Goal: Navigation & Orientation: Understand site structure

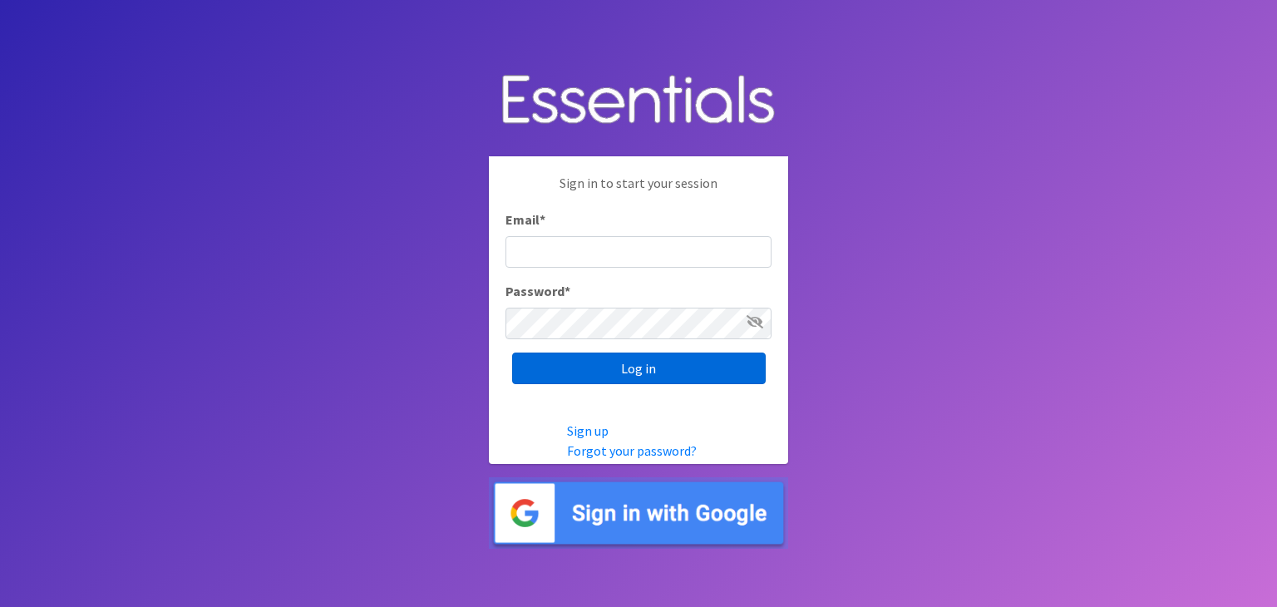
type input "shuff@unitedforbaby.org"
click at [712, 364] on input "Log in" at bounding box center [639, 369] width 254 height 32
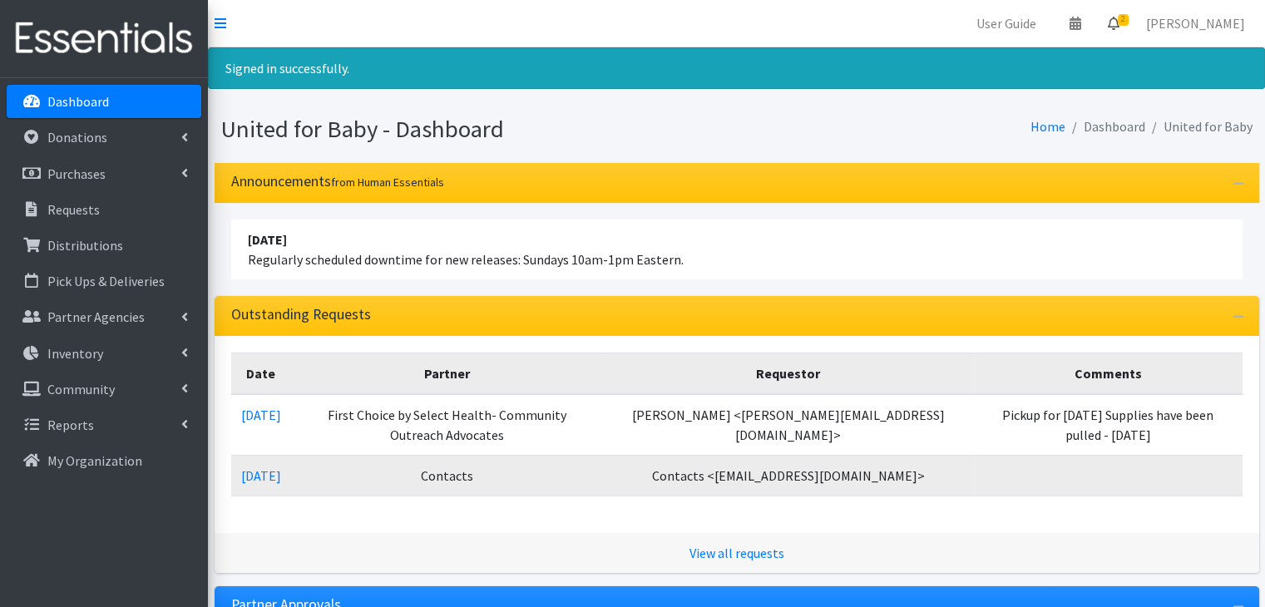
click at [1119, 18] on icon at bounding box center [1113, 23] width 12 height 13
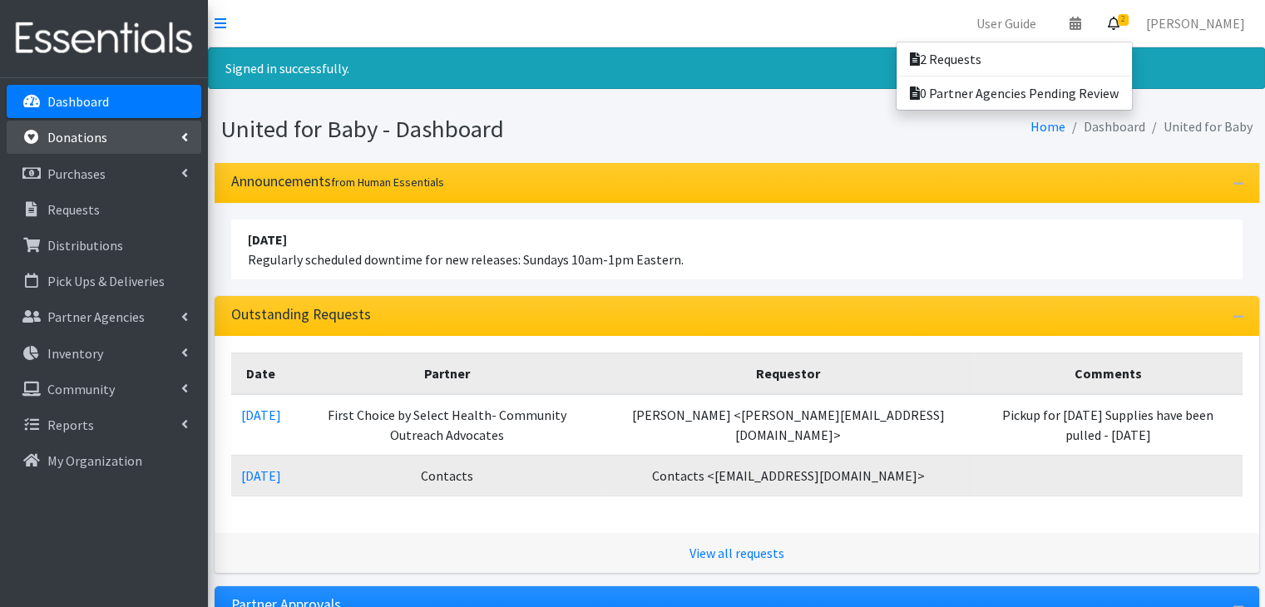
click at [183, 146] on link "Donations" at bounding box center [104, 137] width 195 height 33
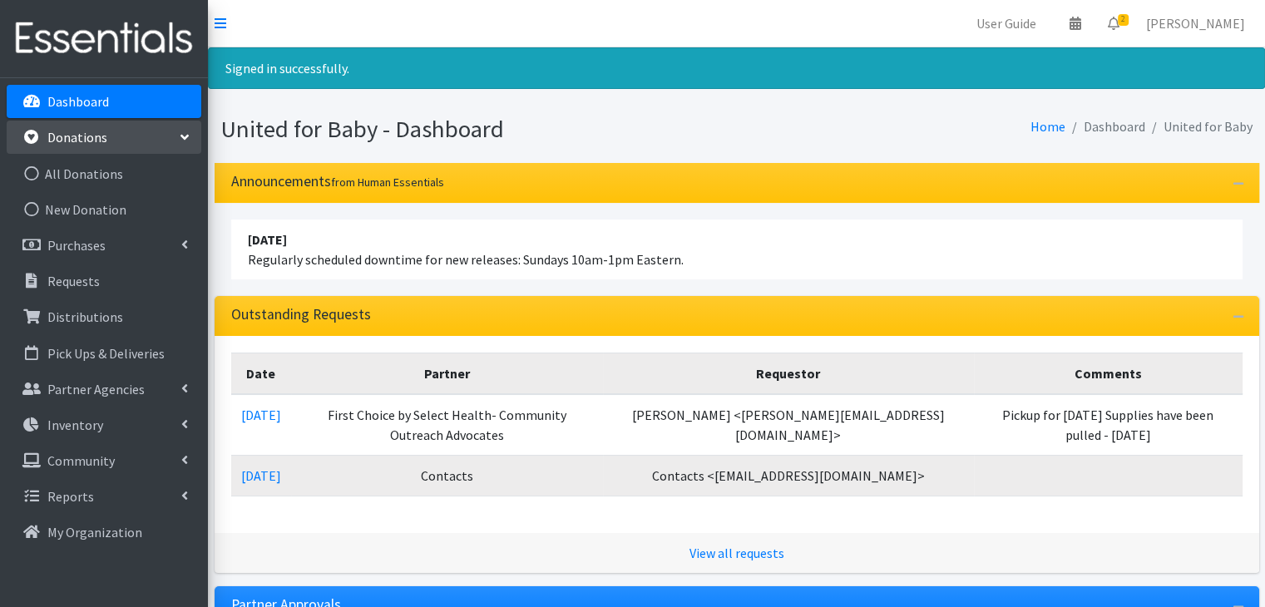
click at [183, 146] on link "Donations" at bounding box center [104, 137] width 195 height 33
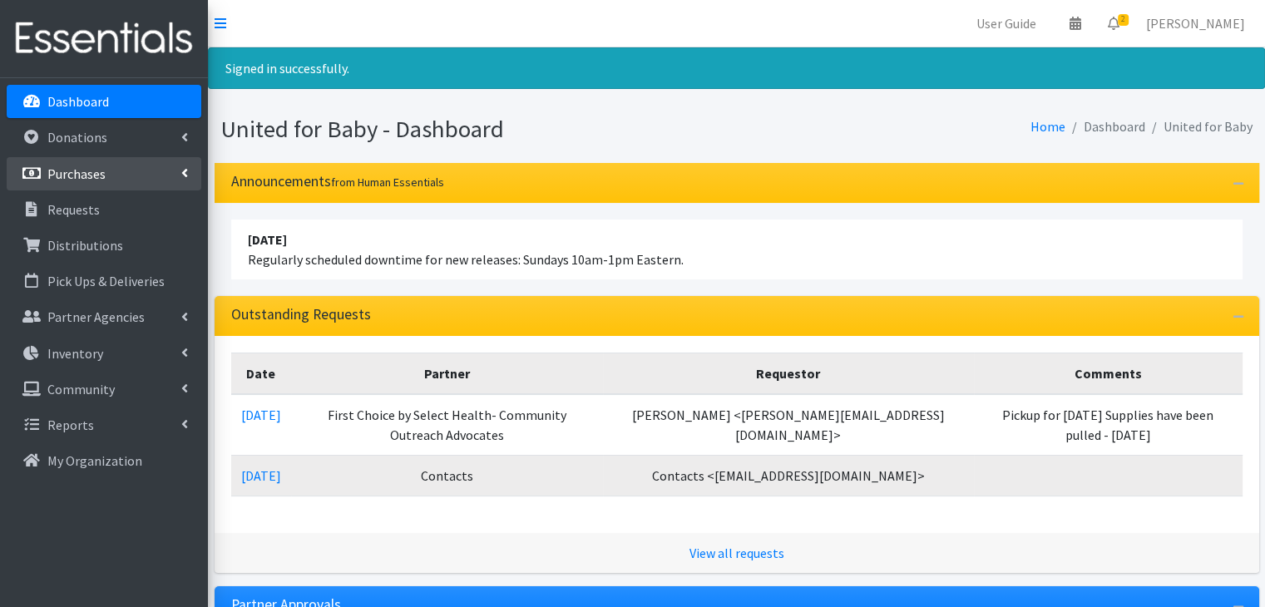
click at [176, 185] on link "Purchases" at bounding box center [104, 173] width 195 height 33
click at [176, 181] on link "Purchases" at bounding box center [104, 173] width 195 height 33
click at [1049, 22] on link "User Guide" at bounding box center [1006, 23] width 86 height 33
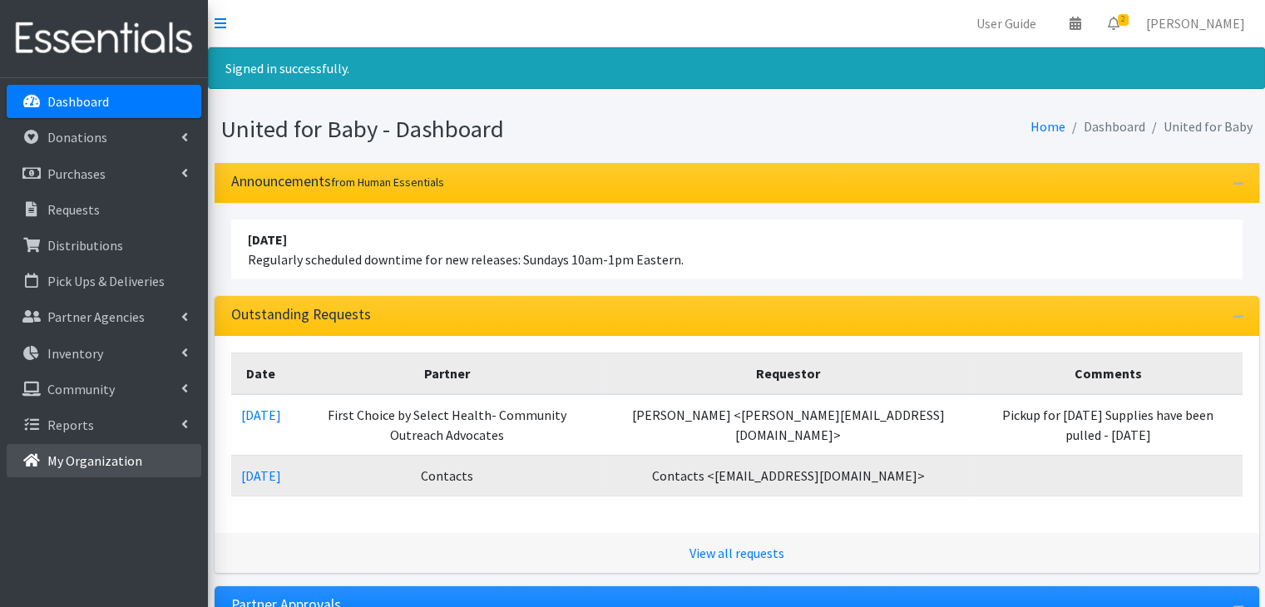
click at [142, 462] on link "My Organization" at bounding box center [104, 460] width 195 height 33
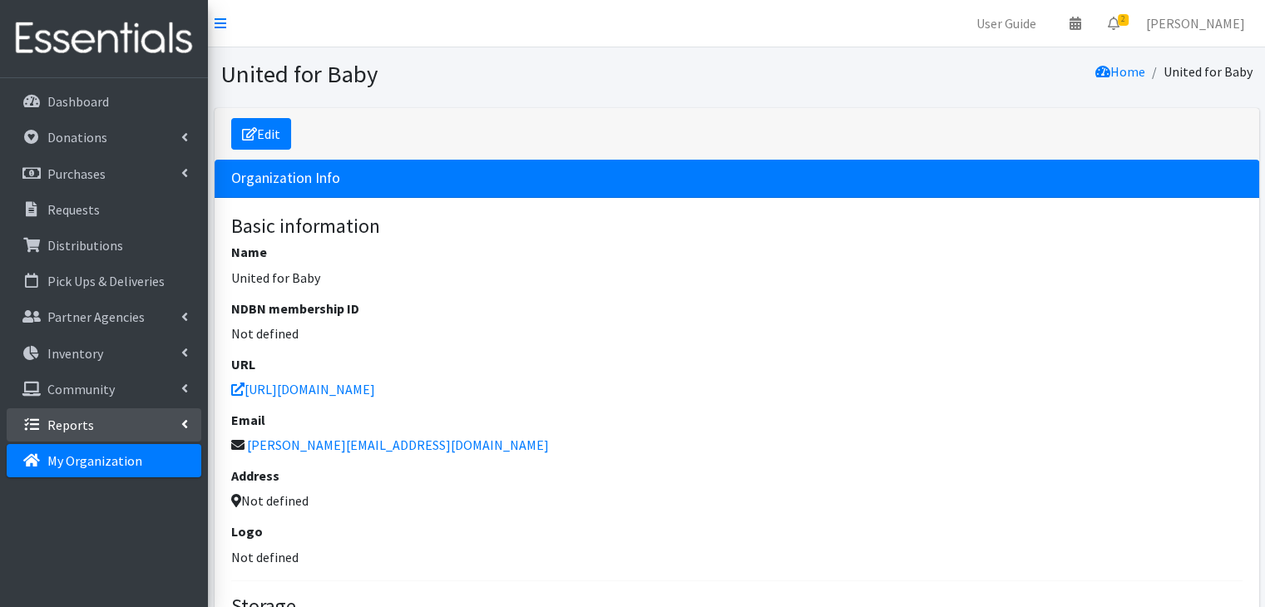
click at [159, 433] on link "Reports" at bounding box center [104, 424] width 195 height 33
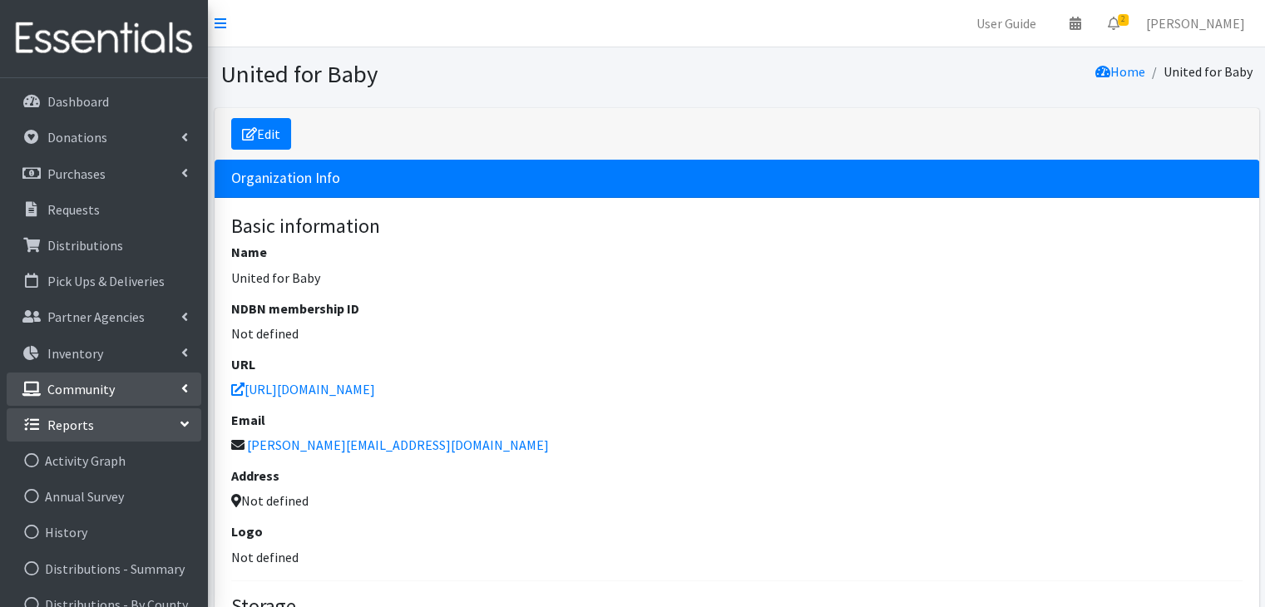
click at [136, 393] on link "Community" at bounding box center [104, 388] width 195 height 33
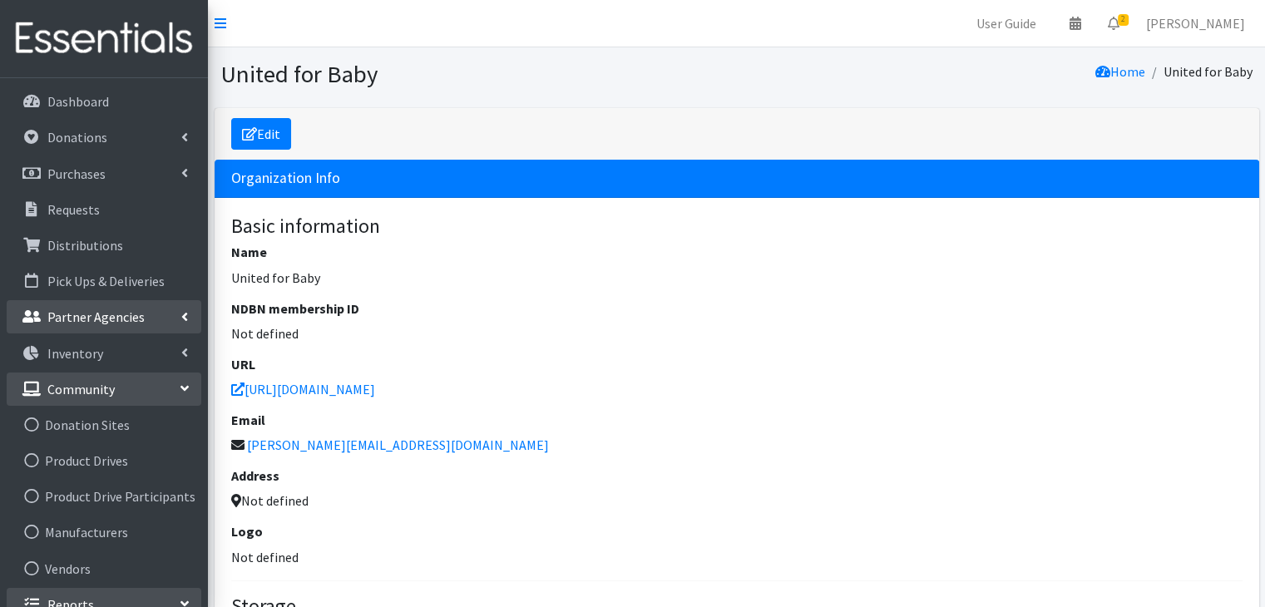
click at [156, 308] on link "Partner Agencies" at bounding box center [104, 316] width 195 height 33
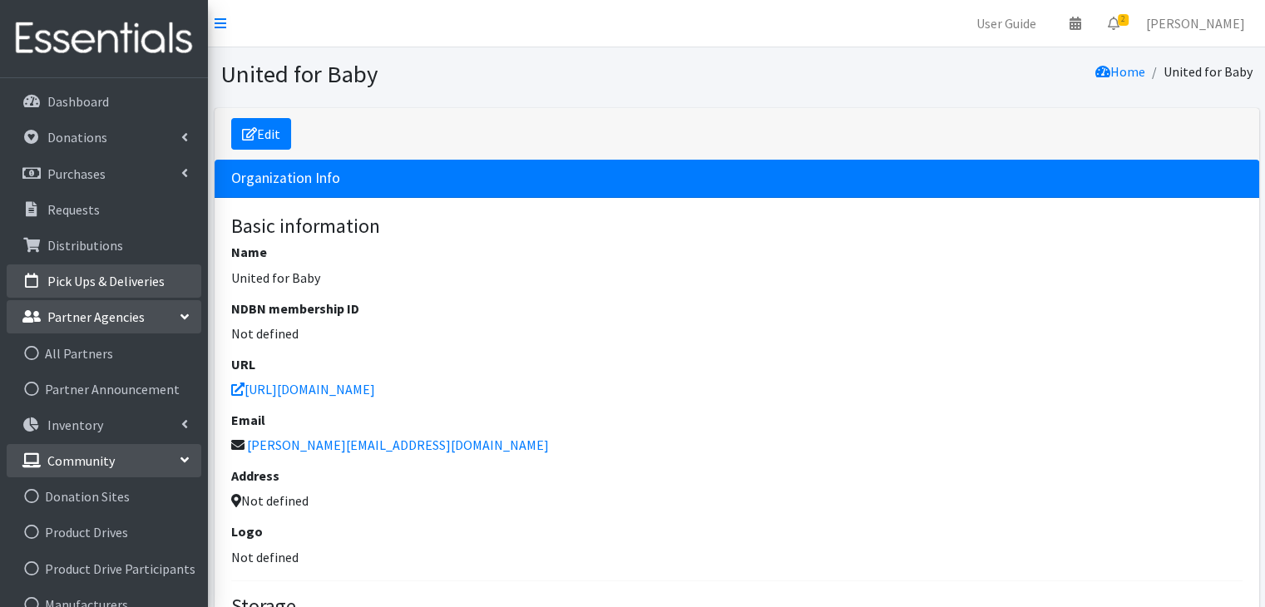
click at [154, 276] on p "Pick Ups & Deliveries" at bounding box center [105, 281] width 117 height 17
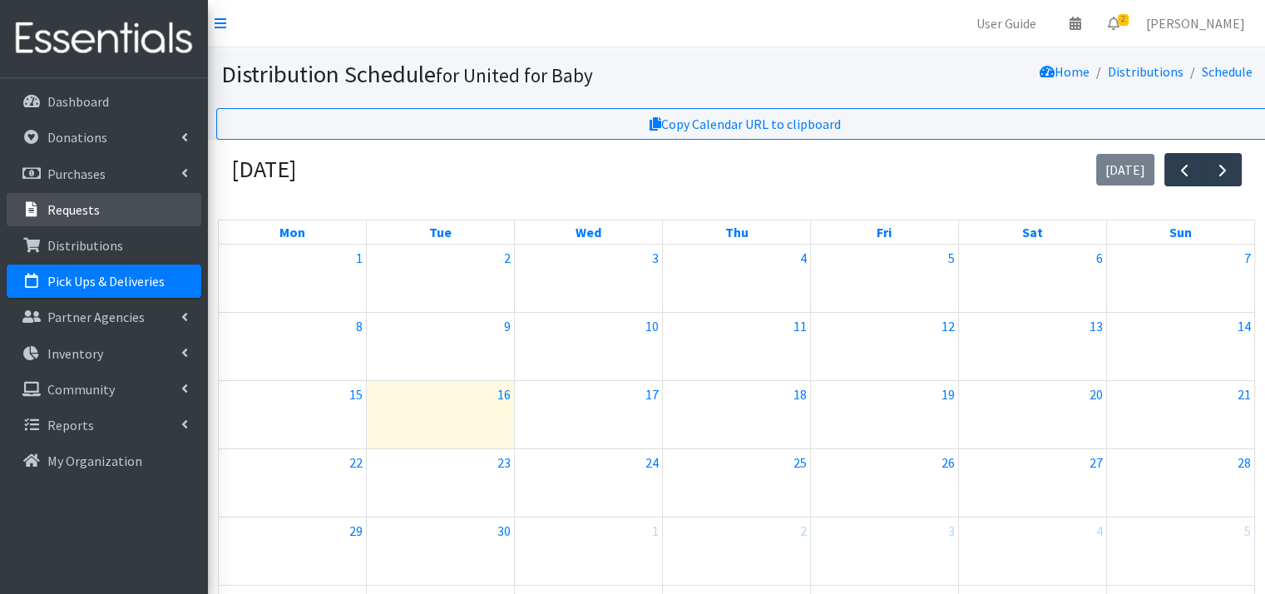
click at [133, 224] on link "Requests" at bounding box center [104, 209] width 195 height 33
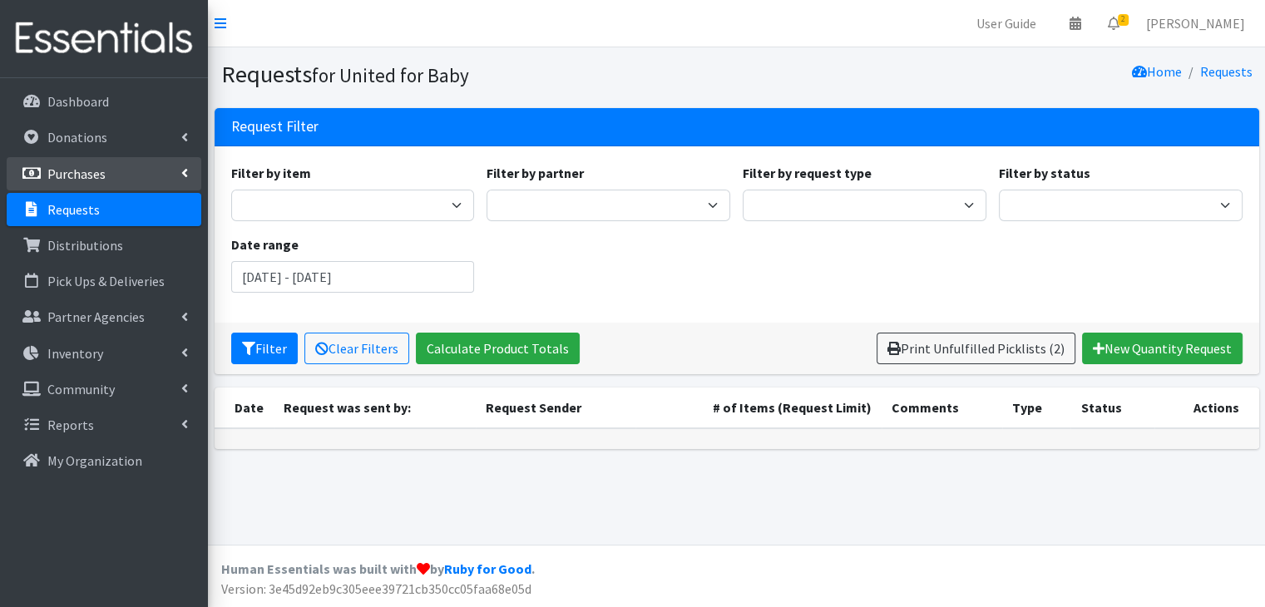
click at [133, 175] on link "Purchases" at bounding box center [104, 173] width 195 height 33
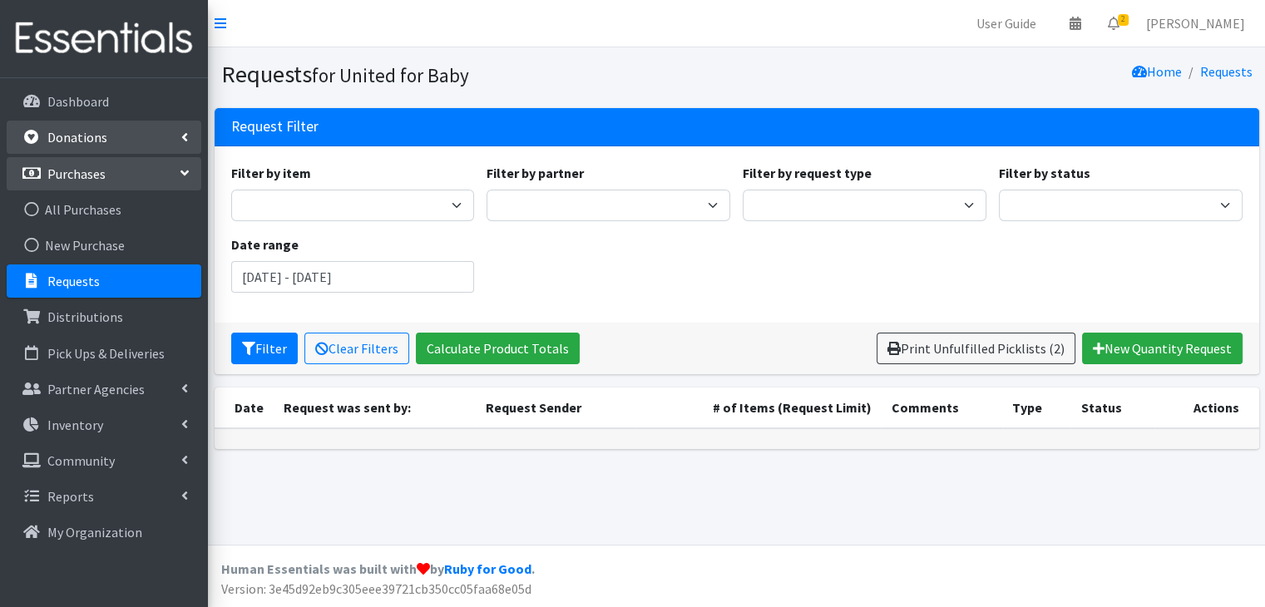
click at [136, 145] on link "Donations" at bounding box center [104, 137] width 195 height 33
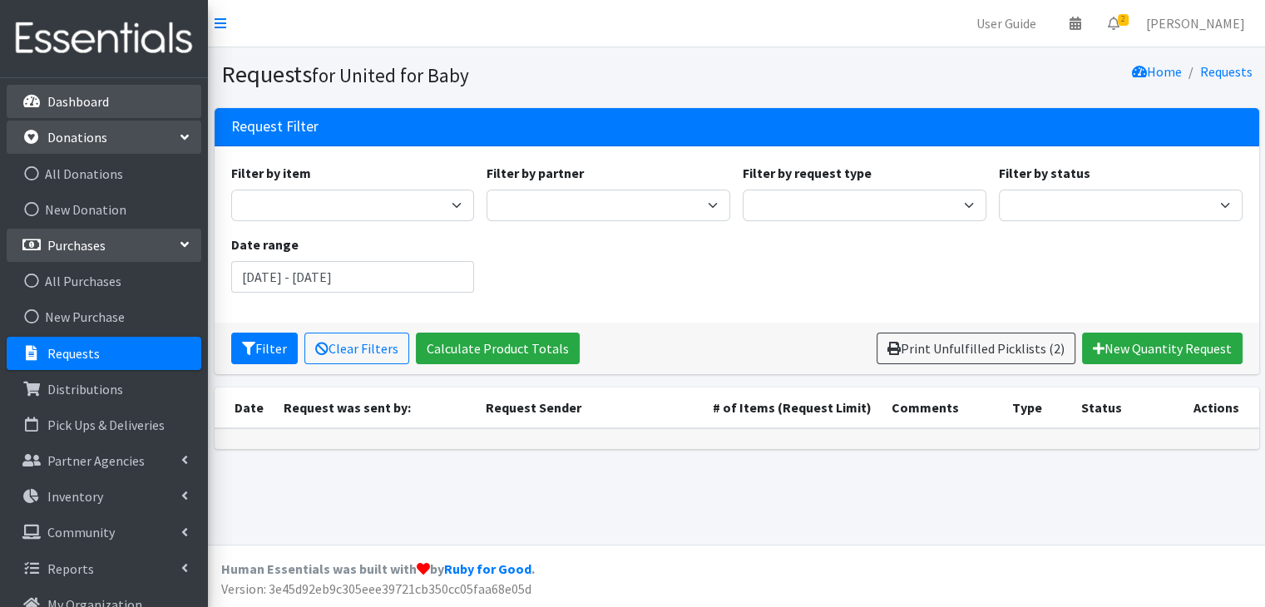
click at [138, 101] on link "Dashboard" at bounding box center [104, 101] width 195 height 33
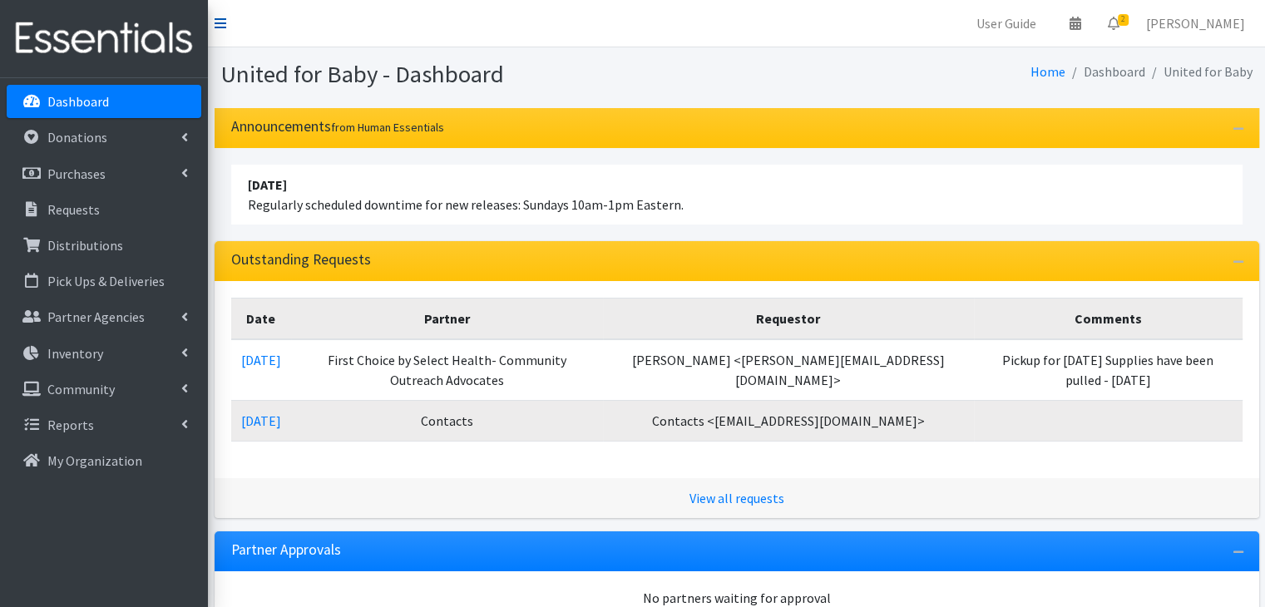
click at [224, 17] on icon at bounding box center [221, 23] width 12 height 13
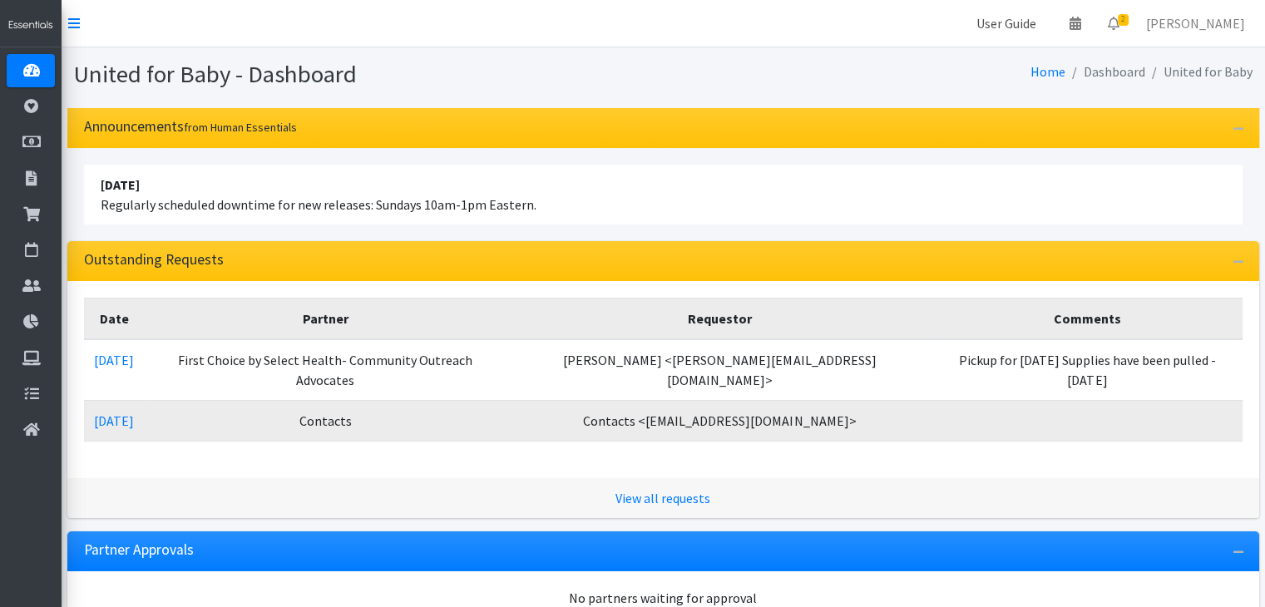
click at [1041, 19] on link "User Guide" at bounding box center [1006, 23] width 86 height 33
